Goal: Navigation & Orientation: Find specific page/section

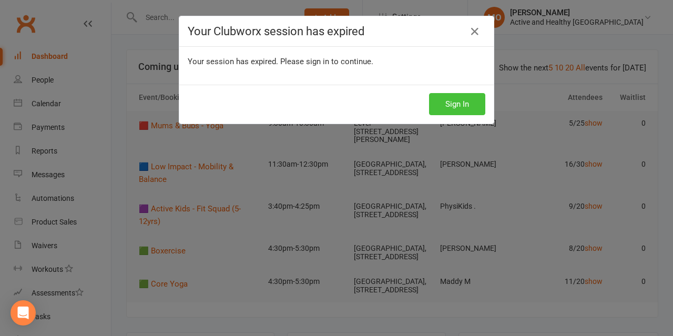
click at [452, 100] on button "Sign In" at bounding box center [457, 104] width 56 height 22
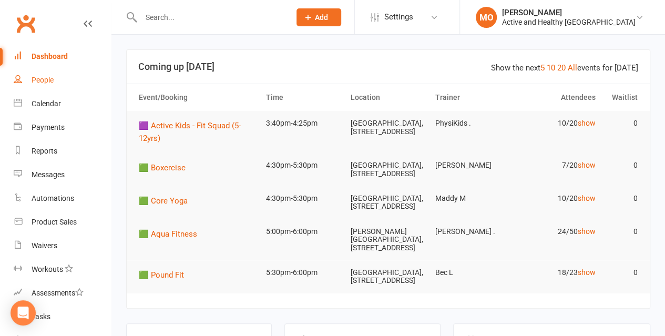
click at [33, 78] on div "People" at bounding box center [43, 80] width 22 height 8
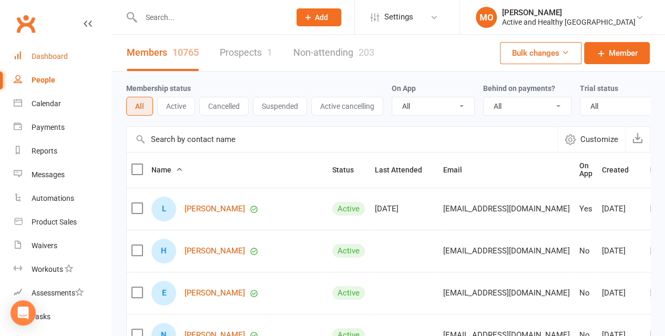
click at [56, 51] on link "Dashboard" at bounding box center [62, 57] width 97 height 24
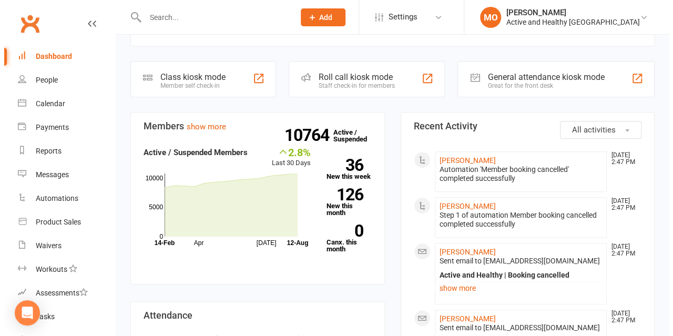
scroll to position [263, 0]
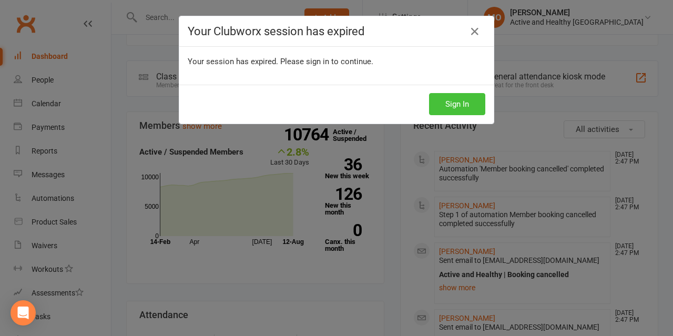
click at [459, 95] on button "Sign In" at bounding box center [457, 104] width 56 height 22
